Goal: Obtain resource: Download file/media

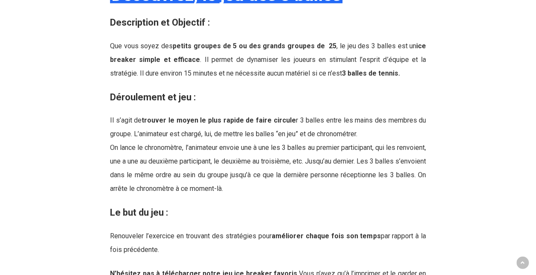
scroll to position [1066, 0]
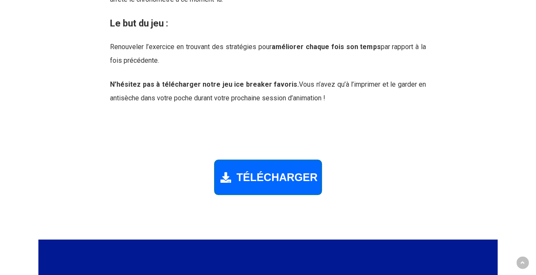
click at [286, 171] on span "TÉLÉCHARGER" at bounding box center [276, 177] width 81 height 12
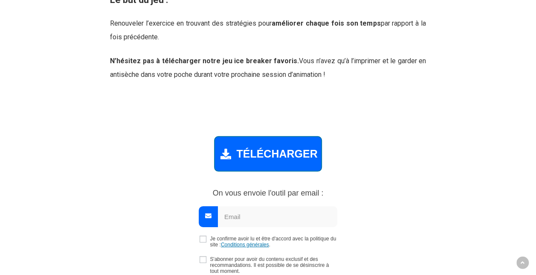
scroll to position [1271, 0]
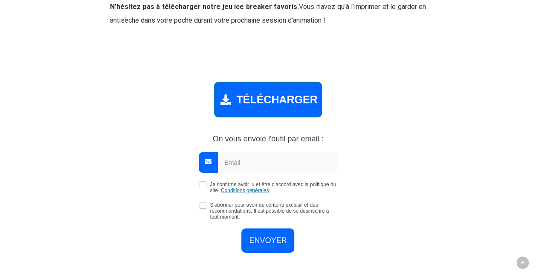
click at [272, 152] on input "email" at bounding box center [277, 162] width 119 height 21
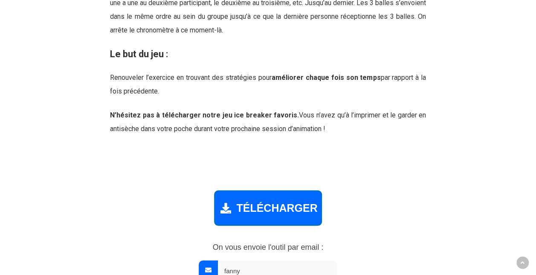
scroll to position [1101, 0]
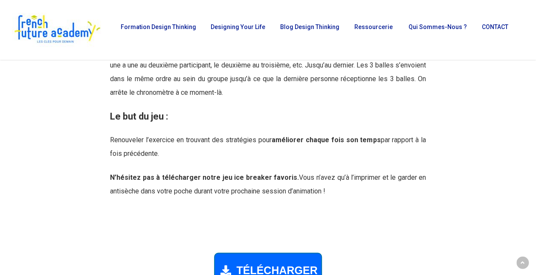
type input "fanny"
drag, startPoint x: 355, startPoint y: 173, endPoint x: 87, endPoint y: 94, distance: 279.7
click at [87, 94] on div "Découvrez, le jeu des 3 balles Description et Objectif : Que vous soyez des pet…" at bounding box center [268, 43] width 388 height 309
drag, startPoint x: 87, startPoint y: 94, endPoint x: 277, endPoint y: 121, distance: 192.0
click at [277, 133] on p "Renouveler l’exercice en trouvant des stratégies pour améliorer chaque fois son…" at bounding box center [268, 152] width 316 height 38
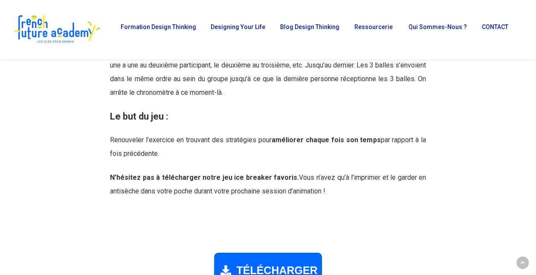
click at [283, 148] on p "Renouveler l’exercice en trouvant des stratégies pour améliorer chaque fois son…" at bounding box center [268, 152] width 316 height 38
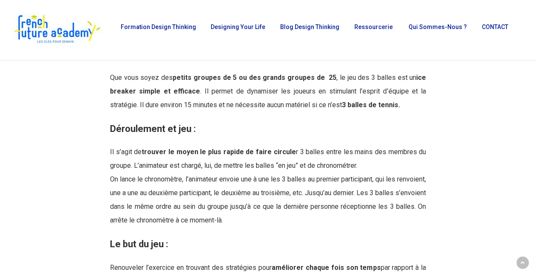
scroll to position [973, 0]
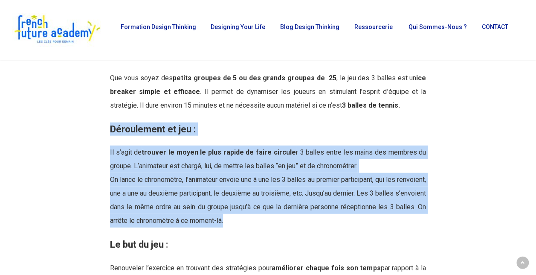
drag, startPoint x: 300, startPoint y: 210, endPoint x: 105, endPoint y: 110, distance: 219.1
click at [105, 110] on div "Découvrez, le jeu des 3 balles Description et Objectif : Que vous soyez des pet…" at bounding box center [268, 171] width 388 height 309
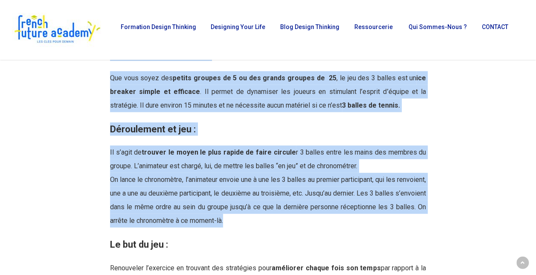
drag, startPoint x: 105, startPoint y: 110, endPoint x: 305, endPoint y: 147, distance: 203.7
click at [305, 147] on p "Il s’agit de trouver le moyen le plus rapide de faire circule r 3 balles entre …" at bounding box center [268, 186] width 316 height 82
click at [319, 175] on span "On lance le chronomètre, l’animateur envoie une à une les 3 balles au premier p…" at bounding box center [268, 199] width 316 height 49
drag, startPoint x: 307, startPoint y: 206, endPoint x: 103, endPoint y: 108, distance: 226.0
click at [103, 108] on div "Découvrez, le jeu des 3 balles Description et Objectif : Que vous soyez des pet…" at bounding box center [268, 171] width 388 height 309
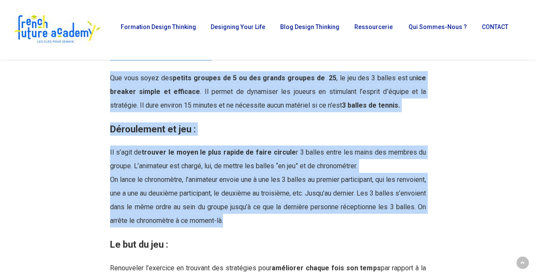
drag, startPoint x: 103, startPoint y: 108, endPoint x: 289, endPoint y: 176, distance: 197.9
click at [289, 176] on span "On lance le chronomètre, l’animateur envoie une à une les 3 balles au premier p…" at bounding box center [268, 199] width 316 height 49
click at [304, 202] on p "Il s’agit de trouver le moyen le plus rapide de faire circule r 3 balles entre …" at bounding box center [268, 186] width 316 height 82
